Goal: Find specific page/section: Find specific page/section

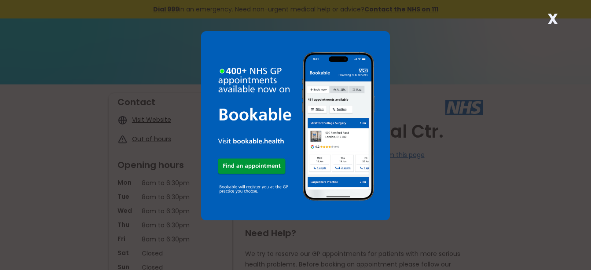
click at [475, 164] on div "X" at bounding box center [295, 135] width 591 height 270
click at [553, 19] on strong "X" at bounding box center [553, 18] width 11 height 21
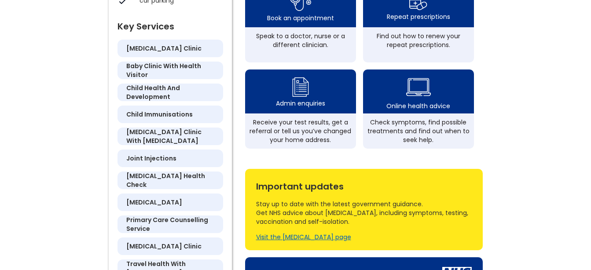
scroll to position [314, 0]
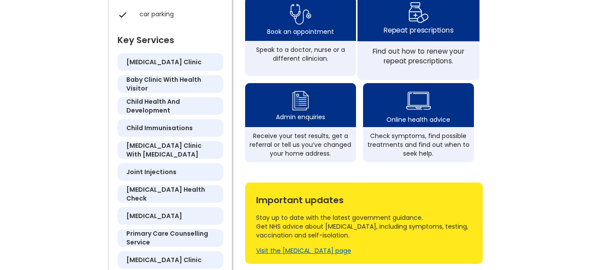
click at [423, 35] on div "Repeat prescriptions" at bounding box center [418, 30] width 70 height 10
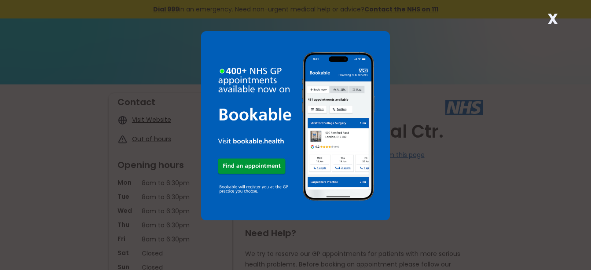
click at [552, 20] on strong "X" at bounding box center [553, 18] width 11 height 21
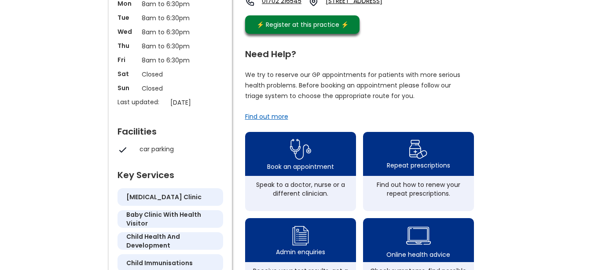
scroll to position [180, 0]
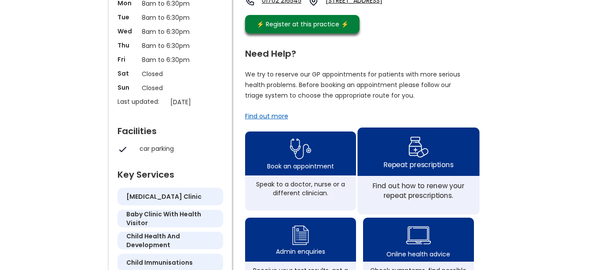
click at [395, 169] on div "Repeat prescriptions" at bounding box center [418, 165] width 70 height 10
